Goal: Navigation & Orientation: Find specific page/section

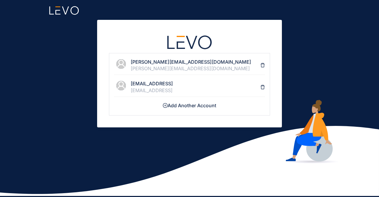
click at [154, 60] on h4 "[PERSON_NAME][EMAIL_ADDRESS][DOMAIN_NAME]" at bounding box center [196, 61] width 130 height 5
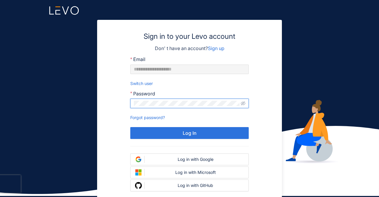
click at [130, 127] on button "Log In" at bounding box center [189, 133] width 118 height 12
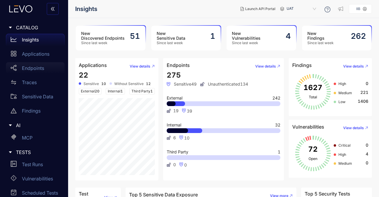
click at [32, 69] on p "Endpoints" at bounding box center [33, 67] width 22 height 5
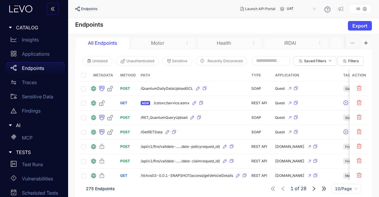
click at [313, 189] on icon "right" at bounding box center [313, 188] width 5 height 5
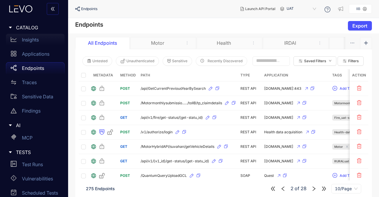
click at [28, 39] on p "Insights" at bounding box center [30, 39] width 17 height 5
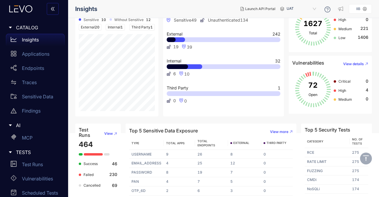
scroll to position [64, 0]
click at [24, 134] on div "MCP" at bounding box center [35, 138] width 59 height 12
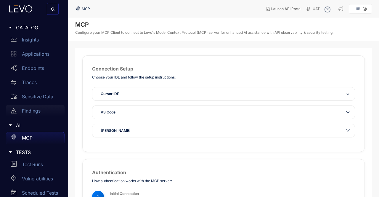
click at [23, 112] on p "Findings" at bounding box center [31, 110] width 19 height 5
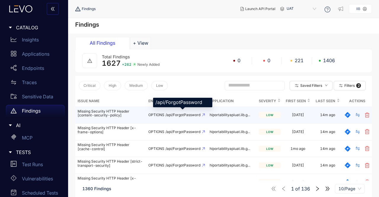
click at [176, 115] on span "/api/ForgotPassword" at bounding box center [182, 115] width 35 height 4
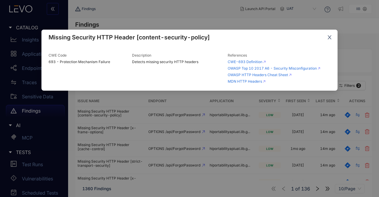
click at [331, 39] on icon "close" at bounding box center [329, 37] width 5 height 5
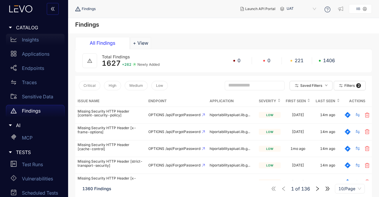
click at [25, 38] on p "Insights" at bounding box center [30, 39] width 17 height 5
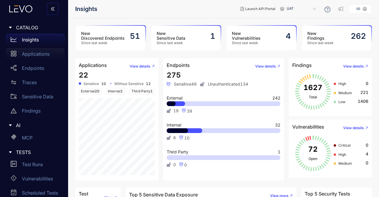
click at [36, 57] on p "Applications" at bounding box center [36, 53] width 28 height 5
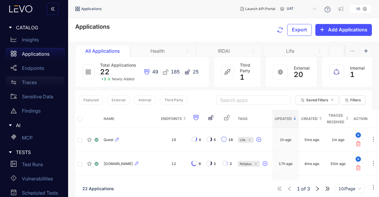
click at [39, 83] on div "Traces" at bounding box center [35, 82] width 59 height 12
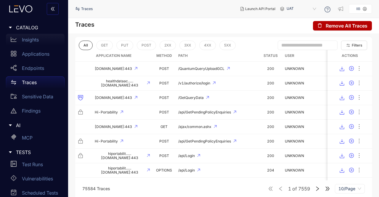
click at [30, 34] on div "Insights" at bounding box center [35, 40] width 59 height 12
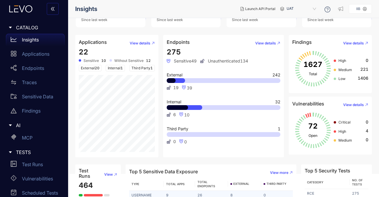
scroll to position [64, 0]
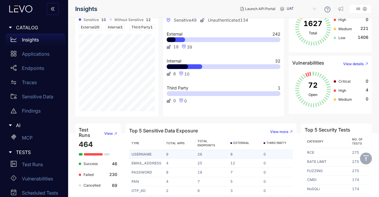
click at [181, 150] on td "9" at bounding box center [179, 154] width 31 height 9
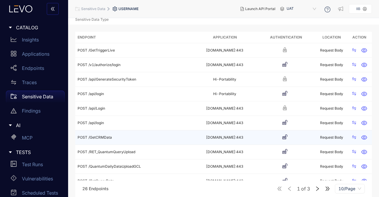
scroll to position [14, 0]
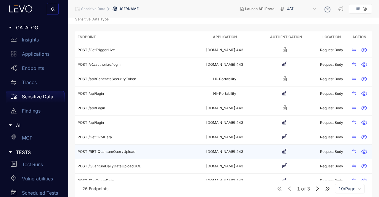
click at [181, 150] on div "POST /RET_QuantumQueryUpload" at bounding box center [135, 151] width 114 height 4
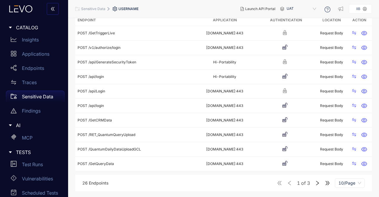
click at [343, 181] on span "10/Page" at bounding box center [349, 182] width 23 height 9
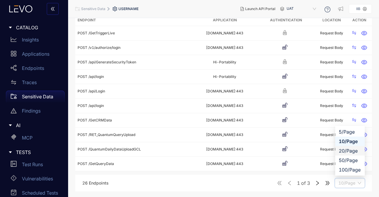
click at [344, 150] on div "20/Page" at bounding box center [350, 150] width 22 height 7
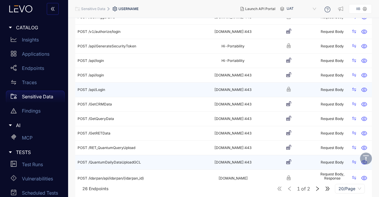
scroll to position [32, 0]
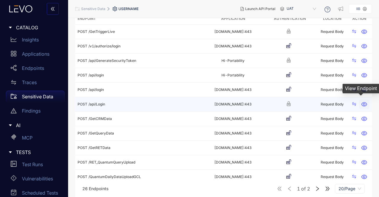
click at [365, 102] on icon "button" at bounding box center [364, 104] width 6 height 4
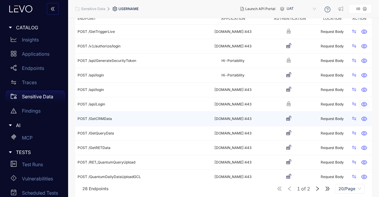
scroll to position [0, 0]
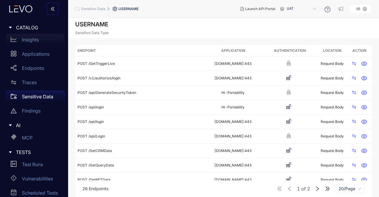
click at [42, 40] on div "Insights" at bounding box center [35, 40] width 59 height 12
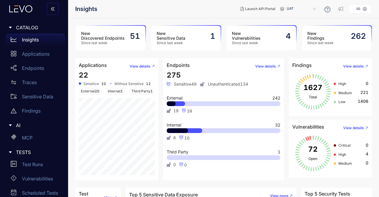
click at [121, 41] on span "Since last week" at bounding box center [103, 43] width 44 height 4
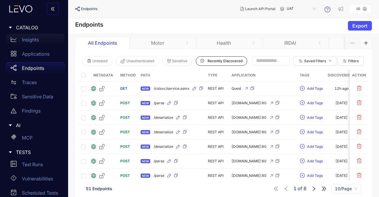
click at [27, 42] on p "Insights" at bounding box center [30, 39] width 17 height 5
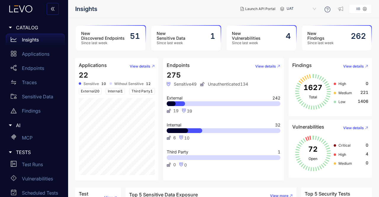
click at [42, 131] on div "AI" at bounding box center [34, 125] width 61 height 12
click at [38, 134] on div "MCP" at bounding box center [35, 138] width 59 height 12
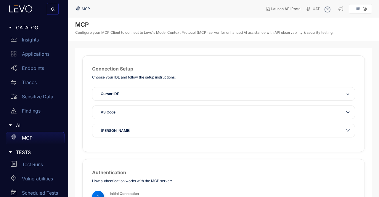
click at [365, 5] on aside "IIB" at bounding box center [360, 8] width 23 height 9
click at [360, 7] on aside "IIB" at bounding box center [360, 8] width 23 height 9
